Goal: Task Accomplishment & Management: Use online tool/utility

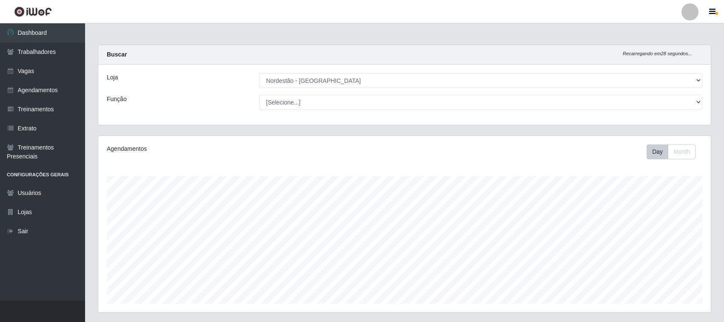
select select "382"
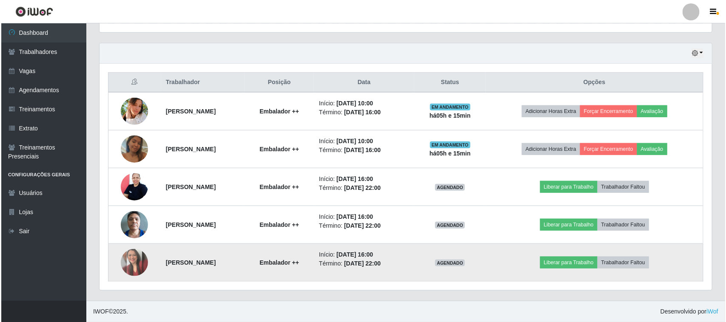
scroll to position [177, 612]
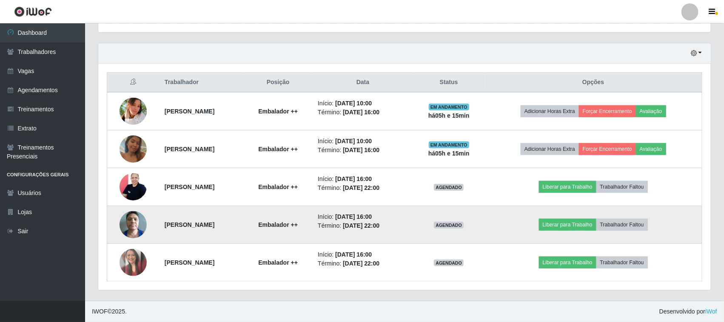
click at [133, 225] on img at bounding box center [132, 225] width 27 height 36
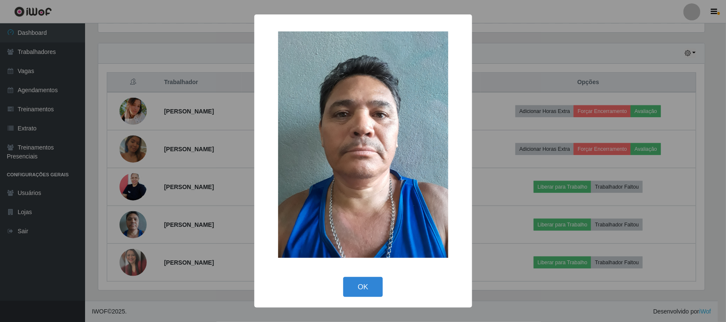
click at [206, 239] on div "× OK Cancel" at bounding box center [363, 161] width 726 height 322
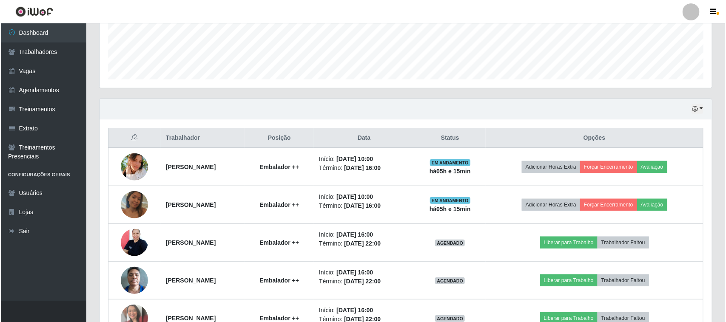
scroll to position [281, 0]
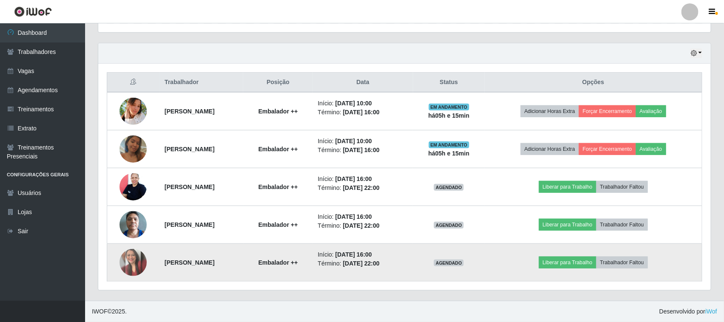
click at [129, 264] on img at bounding box center [132, 262] width 27 height 27
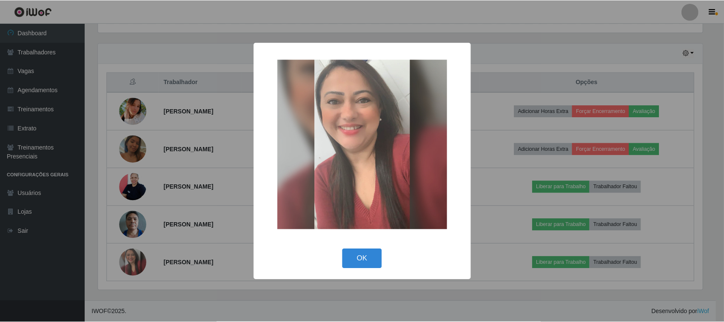
scroll to position [177, 606]
click at [131, 183] on div "× OK Cancel" at bounding box center [363, 161] width 726 height 322
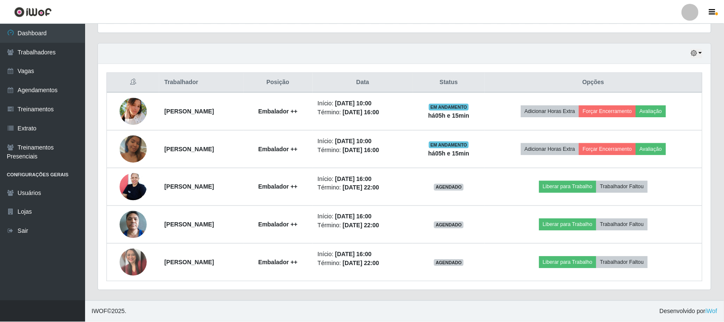
scroll to position [177, 612]
click at [131, 185] on img at bounding box center [132, 187] width 27 height 36
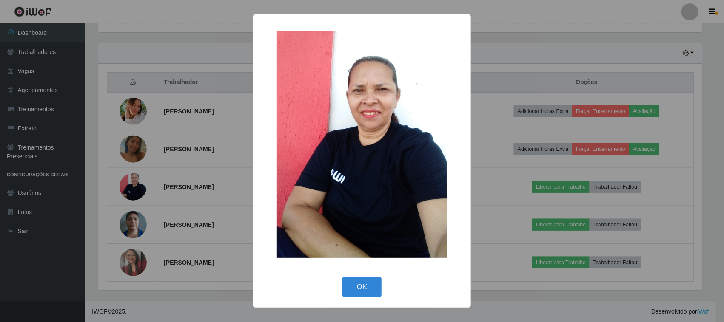
scroll to position [177, 606]
click at [182, 201] on div "× OK Cancel" at bounding box center [363, 161] width 726 height 322
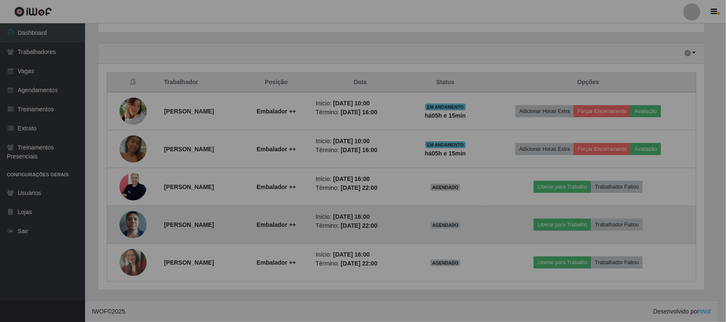
scroll to position [177, 612]
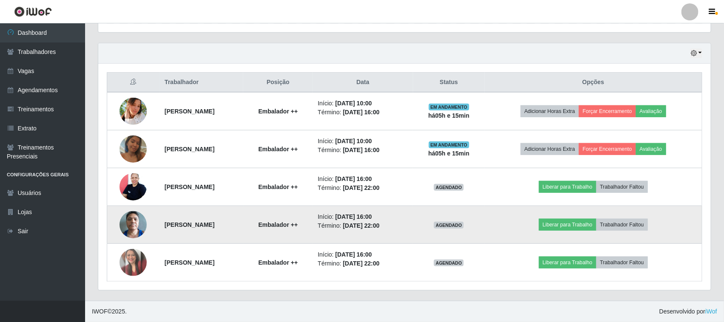
click at [128, 226] on img at bounding box center [132, 225] width 27 height 36
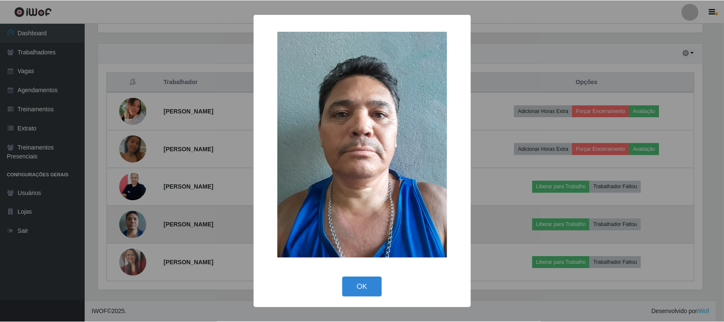
scroll to position [177, 606]
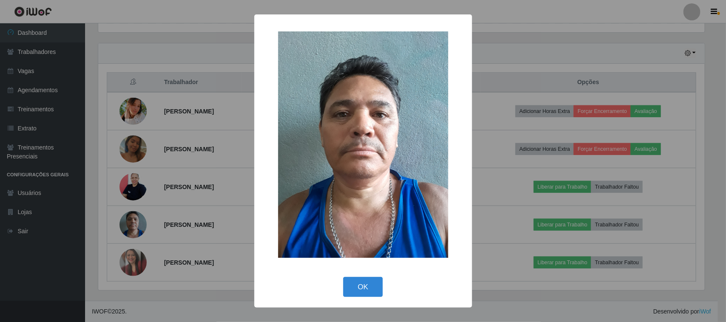
click at [164, 228] on div "× OK Cancel" at bounding box center [363, 161] width 726 height 322
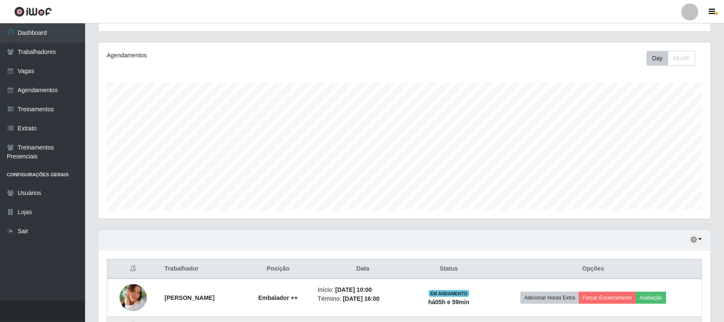
scroll to position [281, 0]
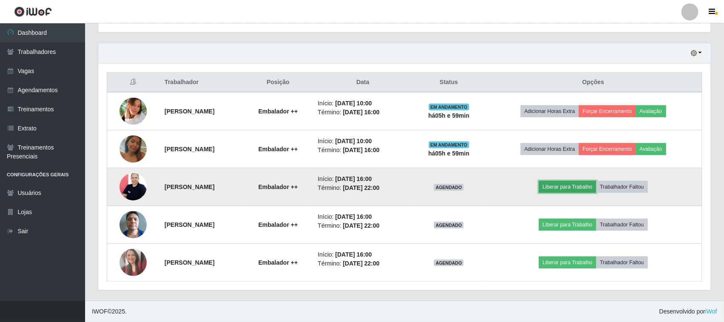
click at [577, 188] on button "Liberar para Trabalho" at bounding box center [567, 187] width 57 height 12
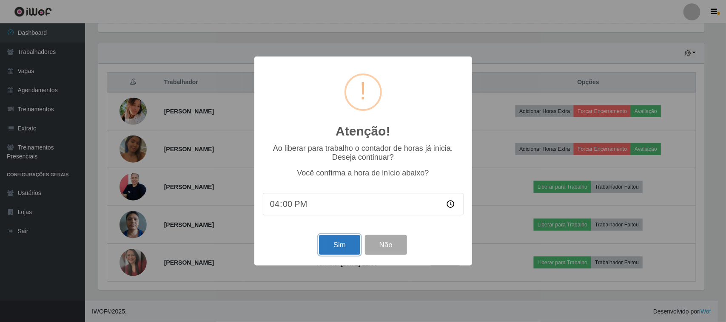
click at [338, 245] on button "Sim" at bounding box center [339, 245] width 41 height 20
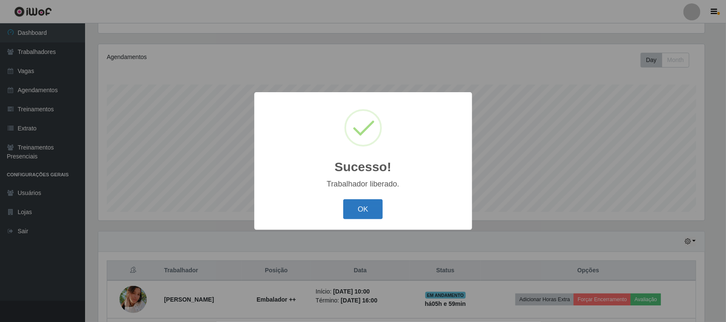
click at [364, 209] on button "OK" at bounding box center [363, 209] width 40 height 20
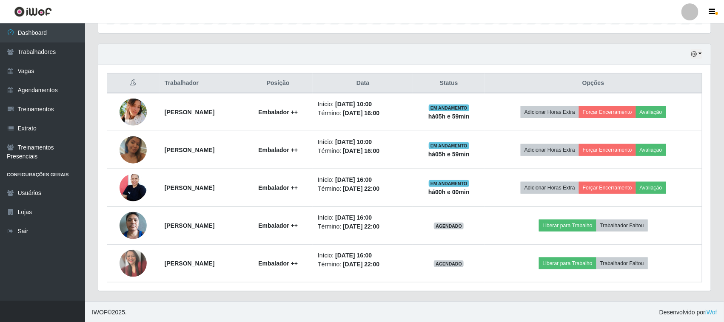
scroll to position [281, 0]
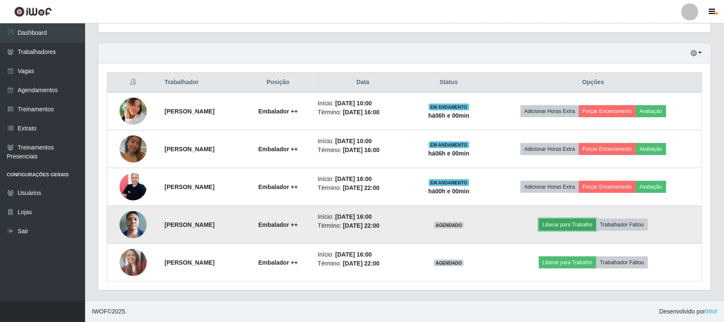
click at [591, 224] on button "Liberar para Trabalho" at bounding box center [567, 225] width 57 height 12
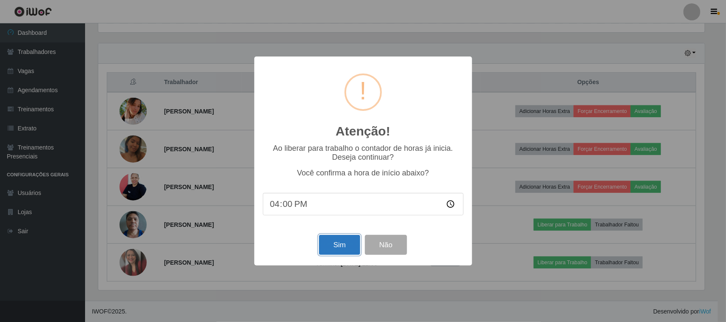
click at [347, 243] on button "Sim" at bounding box center [339, 245] width 41 height 20
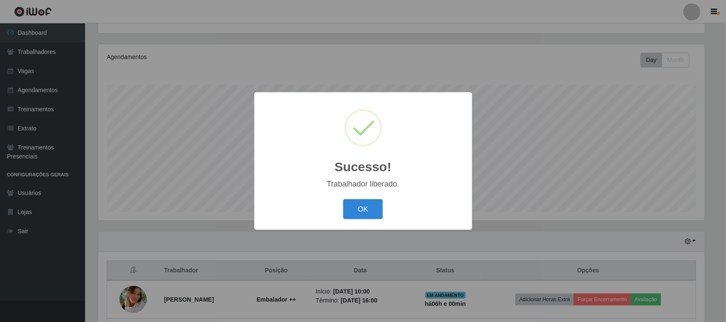
click at [388, 208] on div "OK Cancel" at bounding box center [363, 209] width 201 height 24
click at [370, 205] on button "OK" at bounding box center [363, 209] width 40 height 20
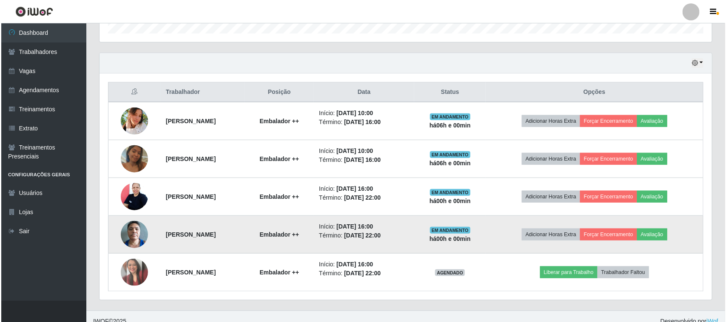
scroll to position [281, 0]
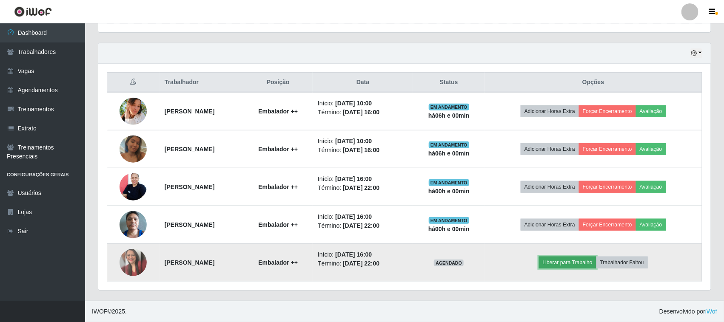
click at [564, 267] on button "Liberar para Trabalho" at bounding box center [567, 263] width 57 height 12
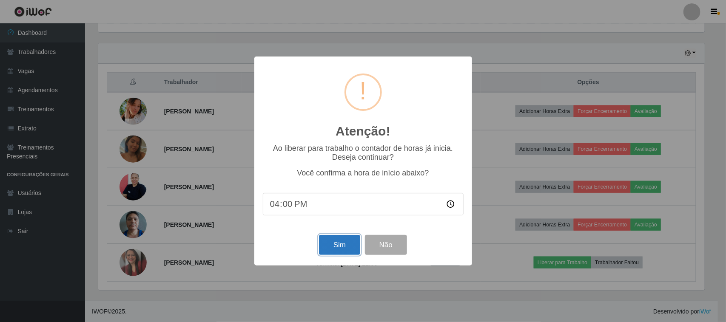
click at [345, 250] on button "Sim" at bounding box center [339, 245] width 41 height 20
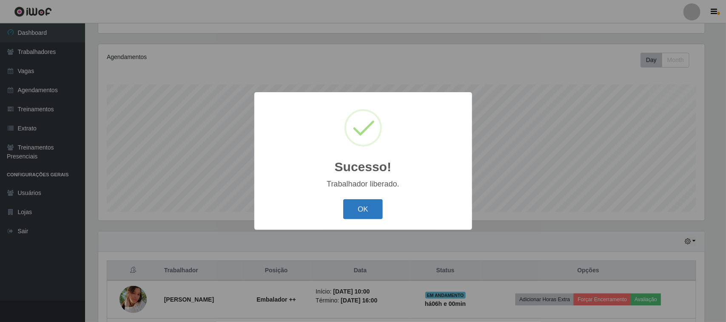
click at [347, 211] on button "OK" at bounding box center [363, 209] width 40 height 20
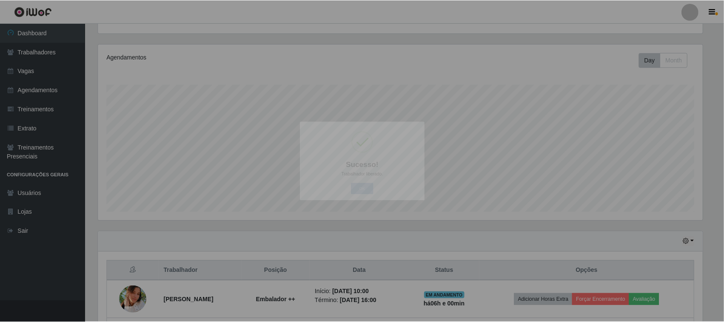
scroll to position [0, 0]
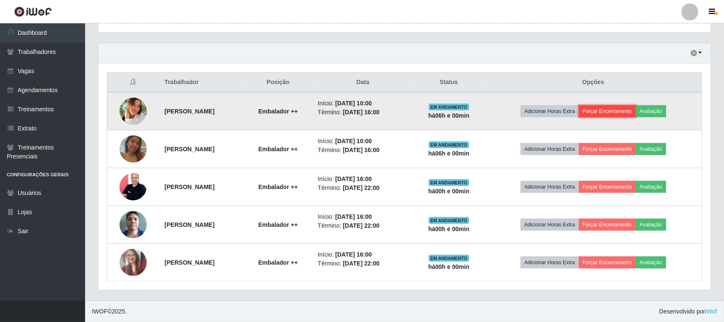
click at [611, 114] on button "Forçar Encerramento" at bounding box center [607, 111] width 57 height 12
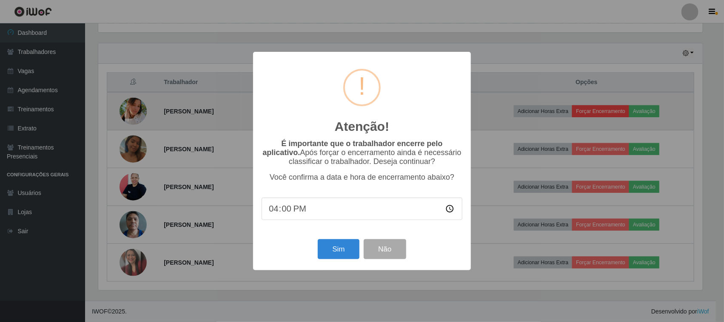
scroll to position [177, 606]
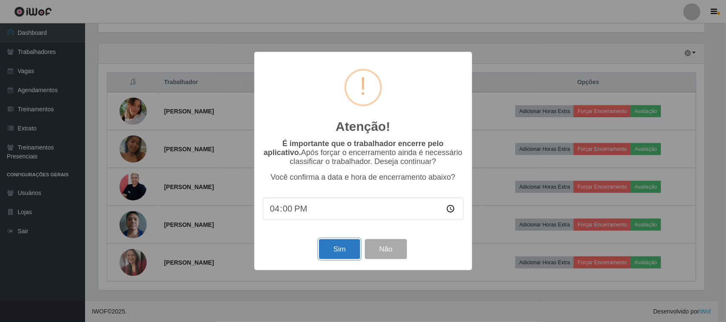
click at [330, 251] on button "Sim" at bounding box center [339, 249] width 41 height 20
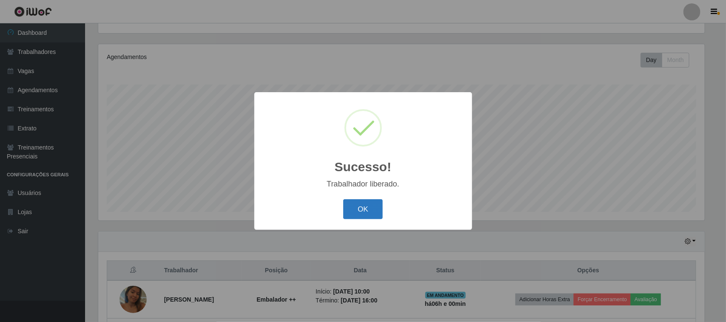
click at [353, 209] on button "OK" at bounding box center [363, 209] width 40 height 20
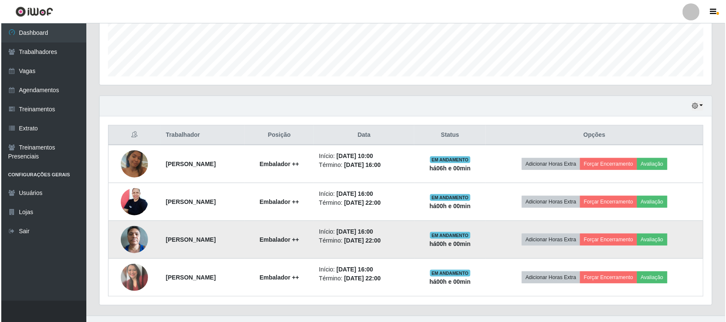
scroll to position [243, 0]
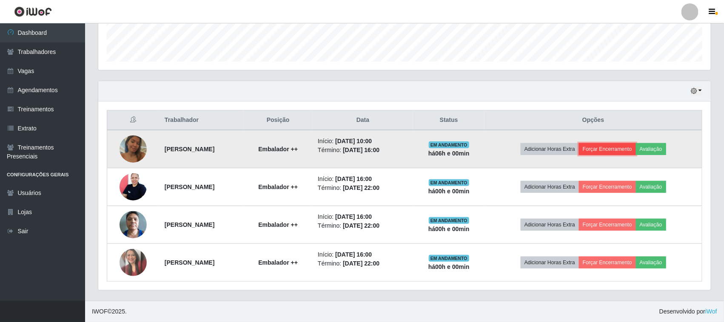
click at [616, 149] on button "Forçar Encerramento" at bounding box center [607, 149] width 57 height 12
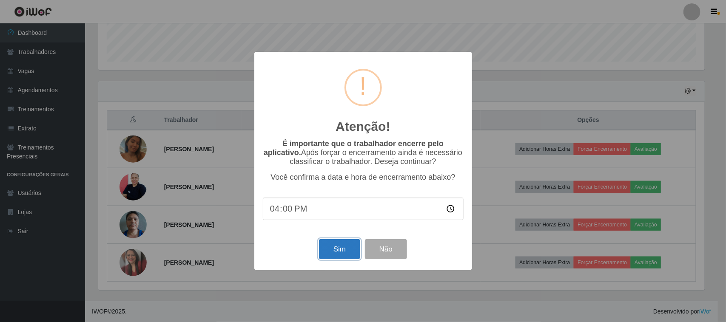
click at [337, 257] on button "Sim" at bounding box center [339, 249] width 41 height 20
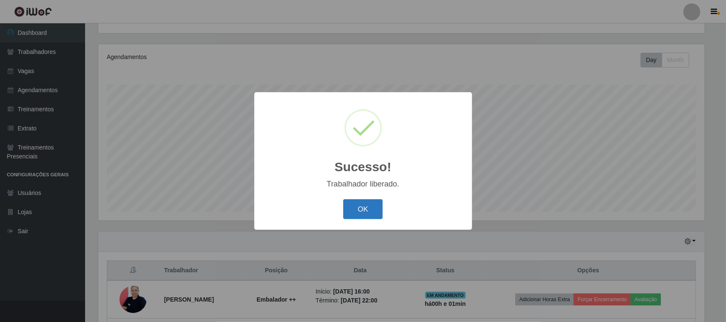
click at [368, 203] on button "OK" at bounding box center [363, 209] width 40 height 20
